Goal: Information Seeking & Learning: Learn about a topic

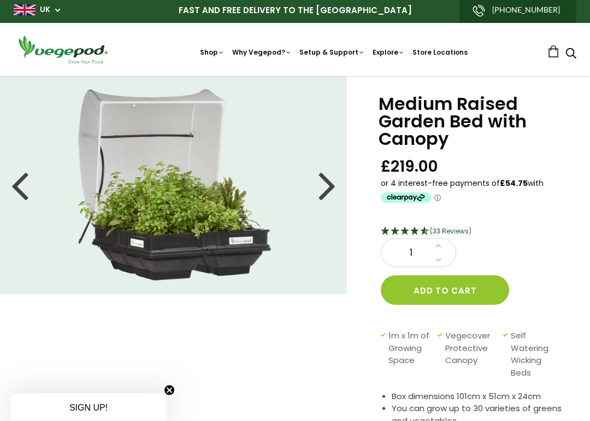
scroll to position [2, 0]
click at [334, 182] on div at bounding box center [327, 184] width 17 height 49
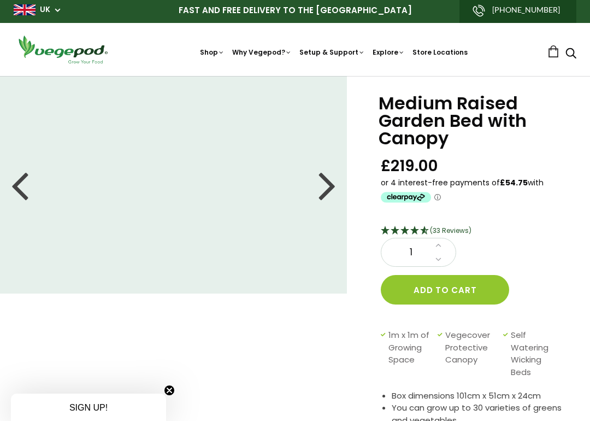
click at [333, 184] on div at bounding box center [327, 184] width 17 height 49
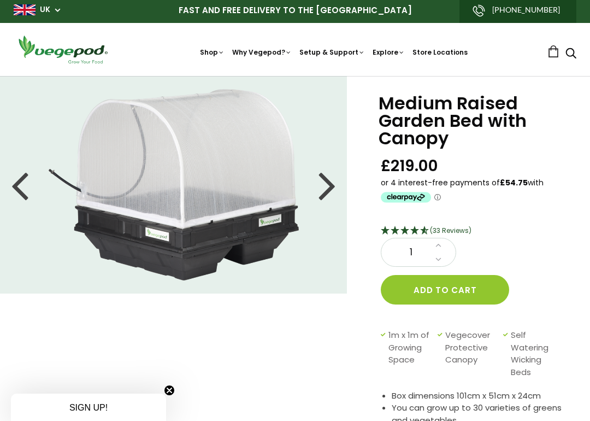
click at [338, 182] on li at bounding box center [173, 184] width 347 height 191
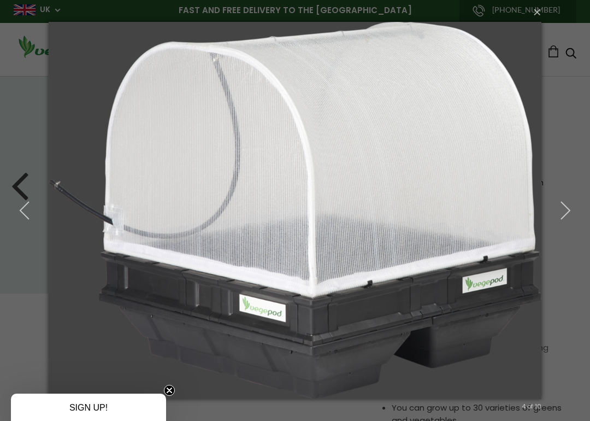
click at [332, 187] on img at bounding box center [295, 210] width 493 height 421
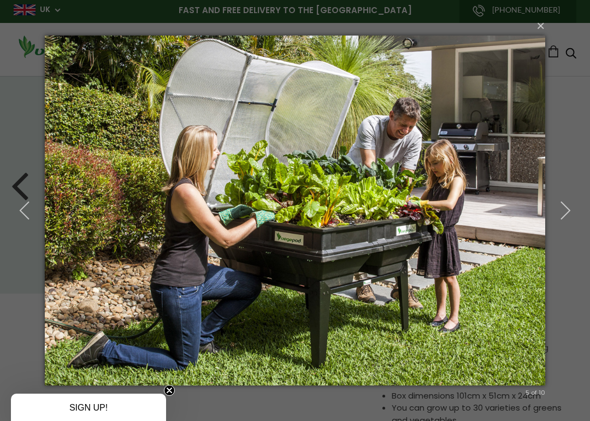
click at [569, 211] on icon "button" at bounding box center [566, 211] width 20 height 20
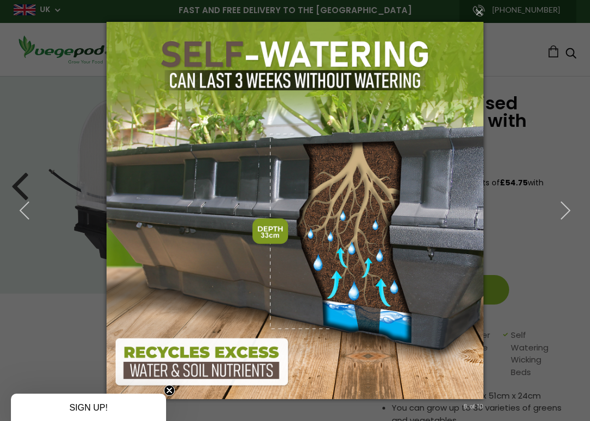
click at [564, 211] on icon "button" at bounding box center [566, 211] width 20 height 20
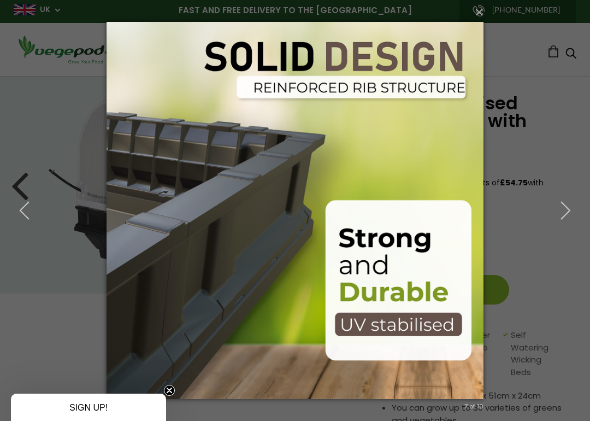
click at [565, 203] on icon "button" at bounding box center [566, 211] width 20 height 20
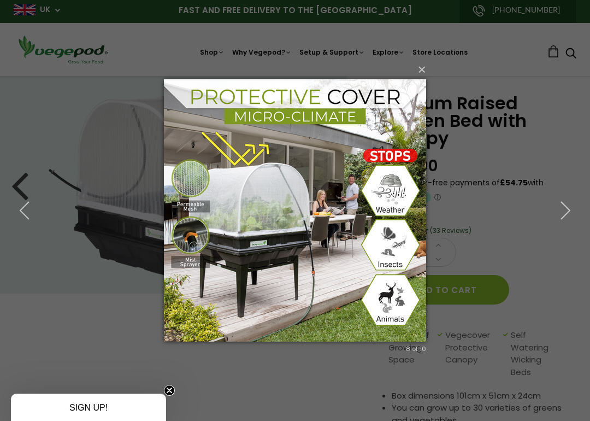
click at [429, 68] on button "×" at bounding box center [298, 69] width 262 height 24
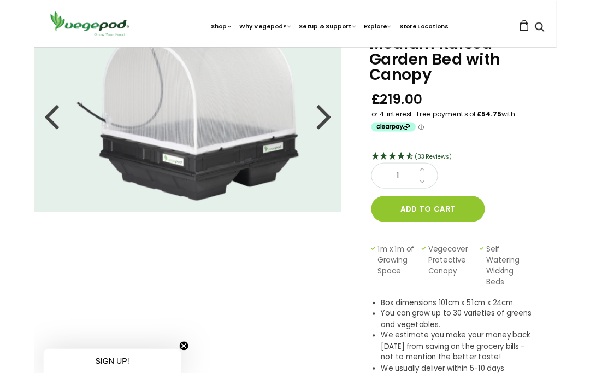
scroll to position [0, 0]
